Goal: Book appointment/travel/reservation

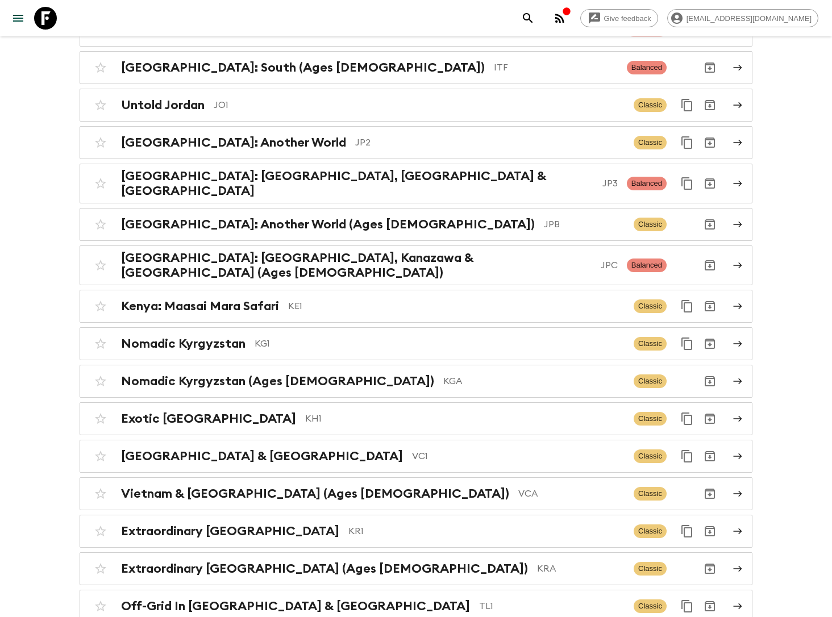
scroll to position [2782, 0]
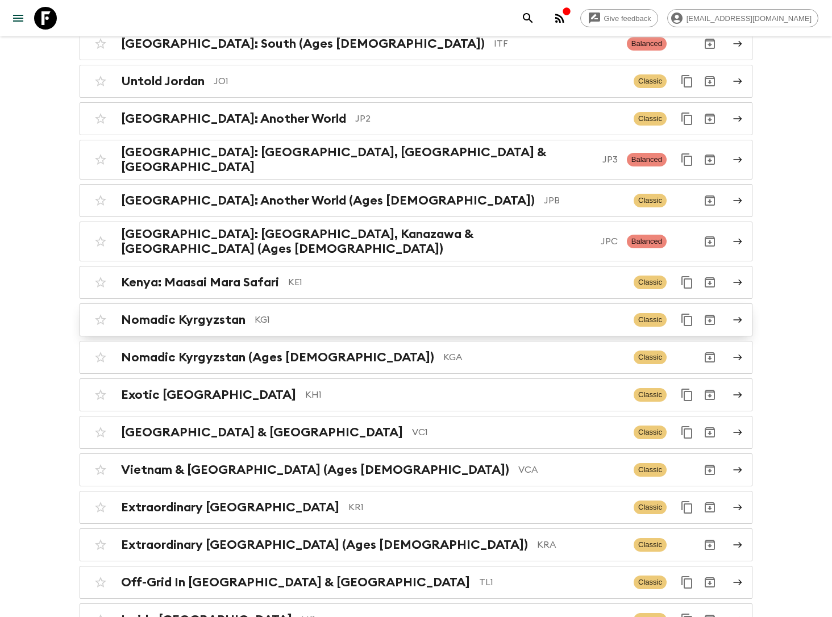
click at [289, 313] on p "KG1" at bounding box center [440, 320] width 370 height 14
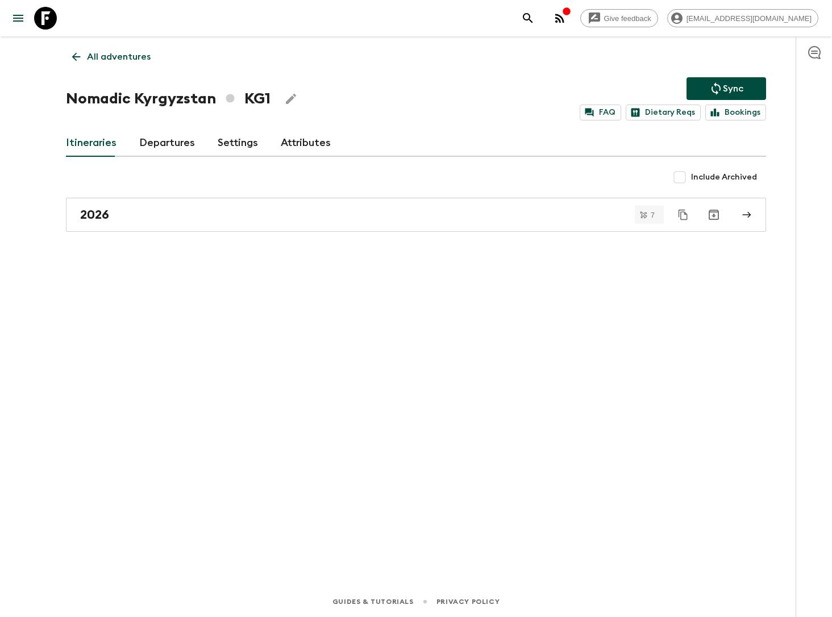
click at [164, 146] on link "Departures" at bounding box center [167, 143] width 56 height 27
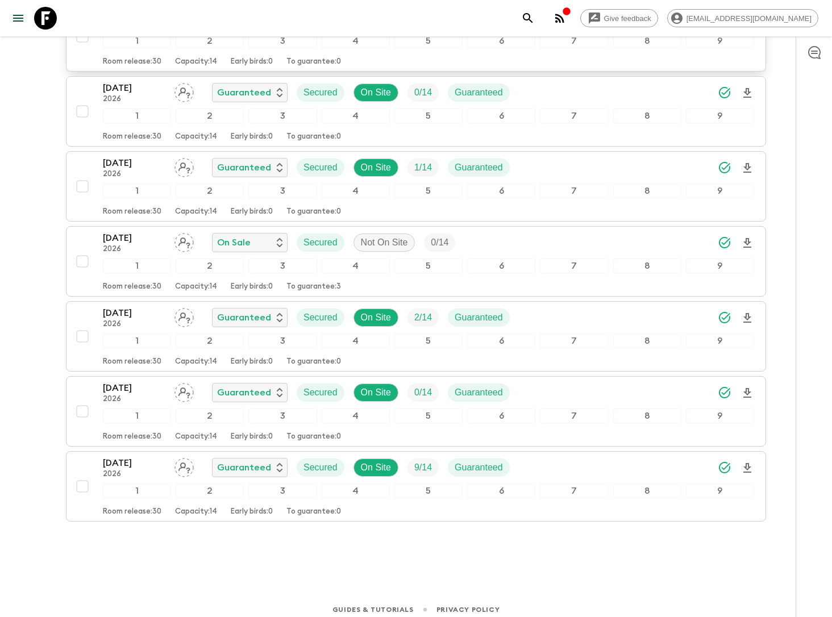
scroll to position [244, 0]
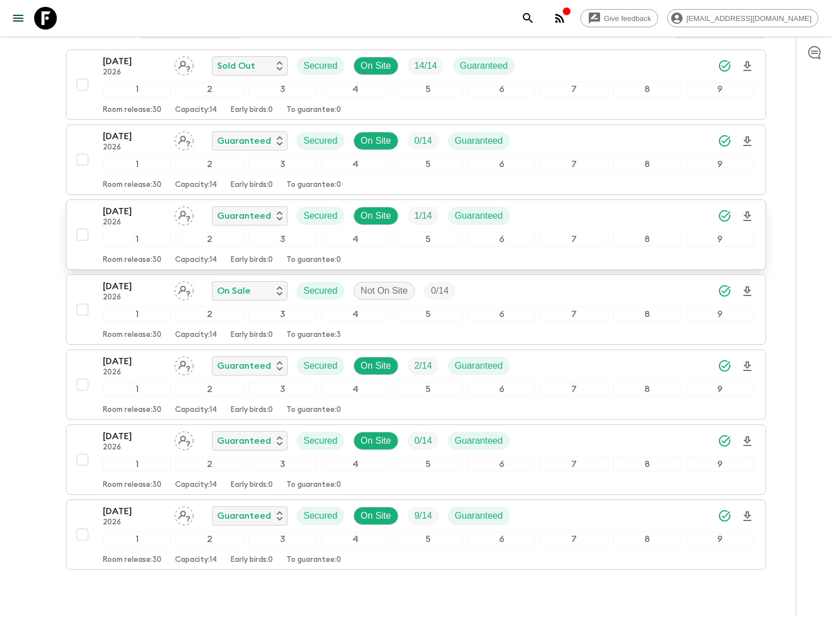
scroll to position [199, 0]
